Goal: Find specific page/section: Find specific page/section

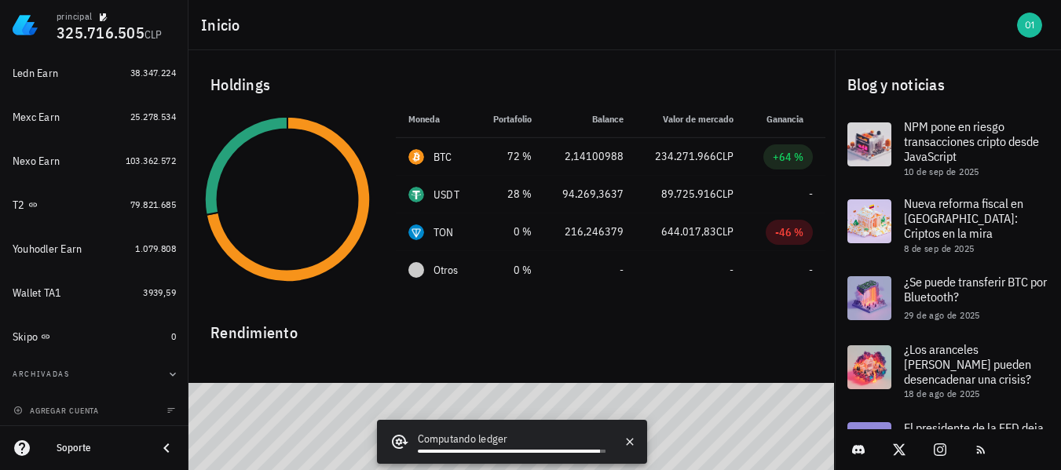
scroll to position [262, 0]
click at [119, 378] on button "Archivadas" at bounding box center [94, 372] width 176 height 38
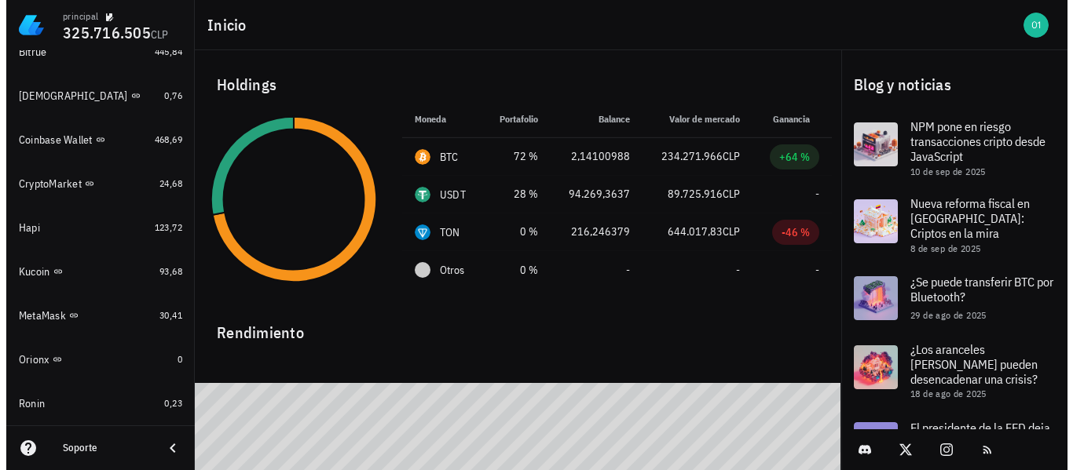
scroll to position [1199, 0]
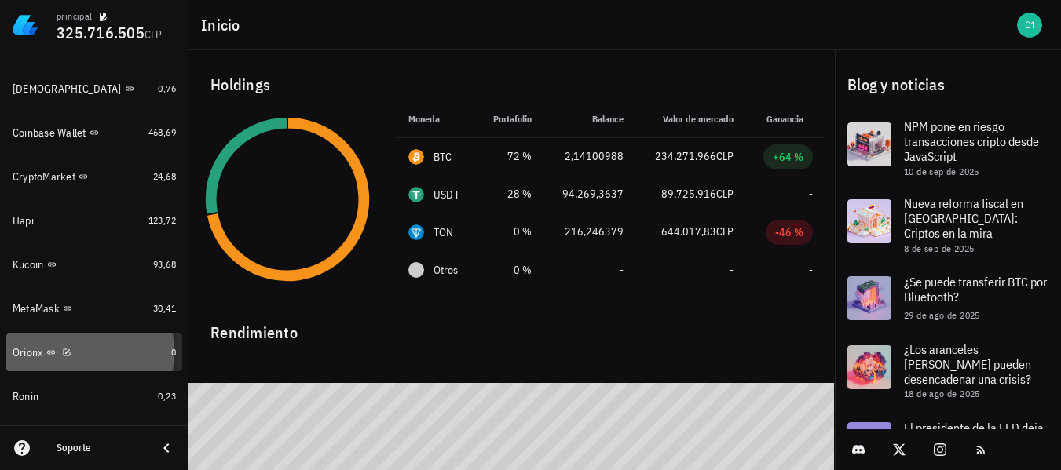
click at [75, 347] on div "Orionx" at bounding box center [89, 353] width 152 height 15
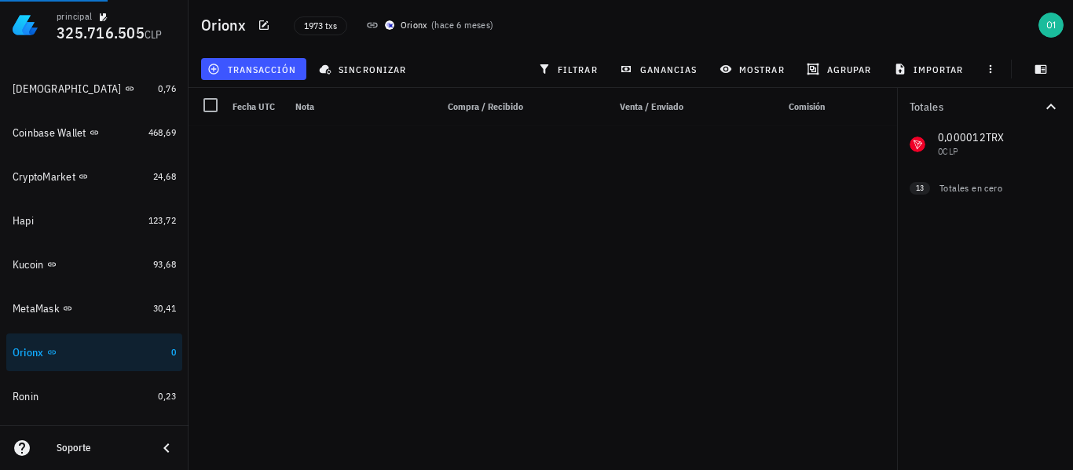
scroll to position [74043, 0]
